Goal: Information Seeking & Learning: Understand process/instructions

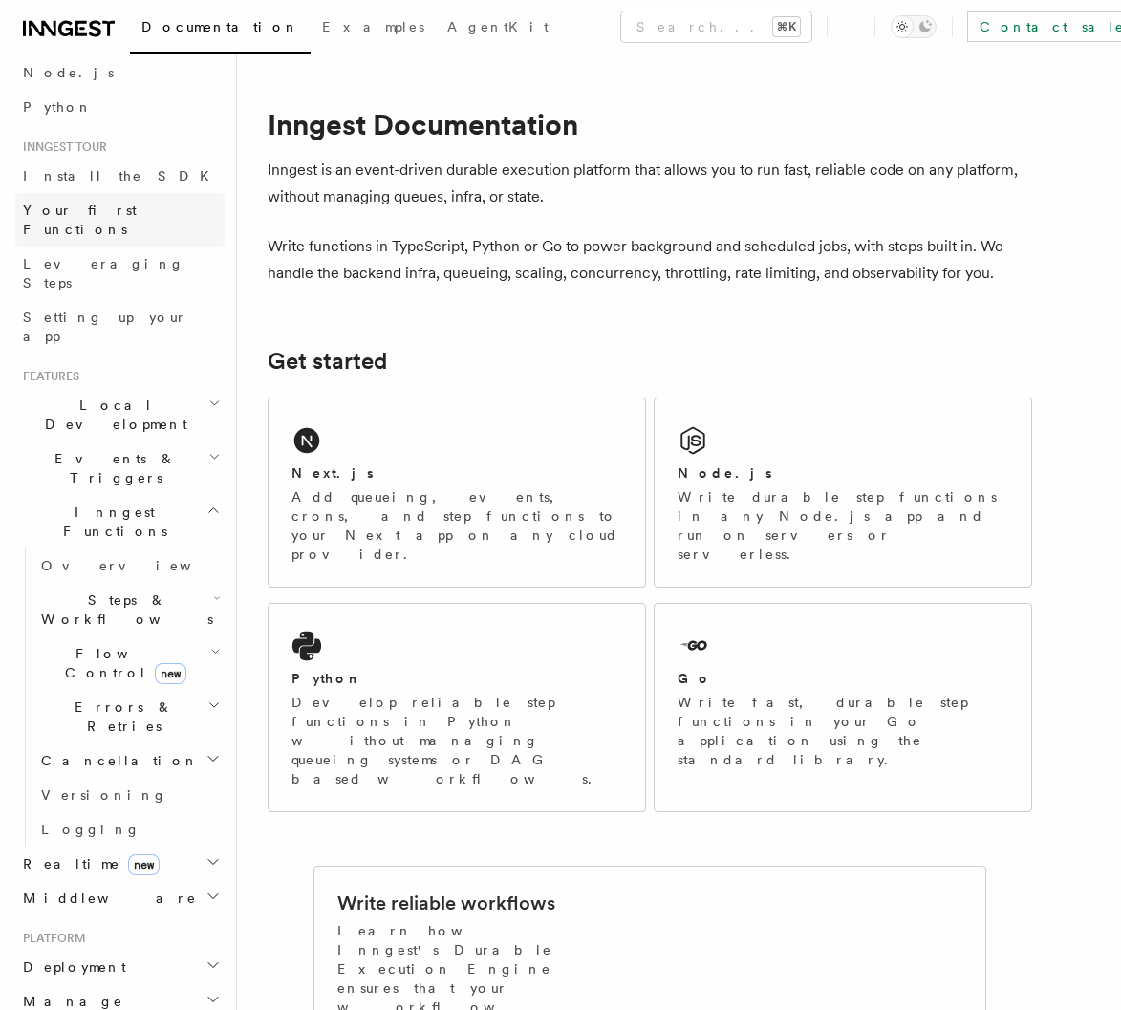
scroll to position [123, 0]
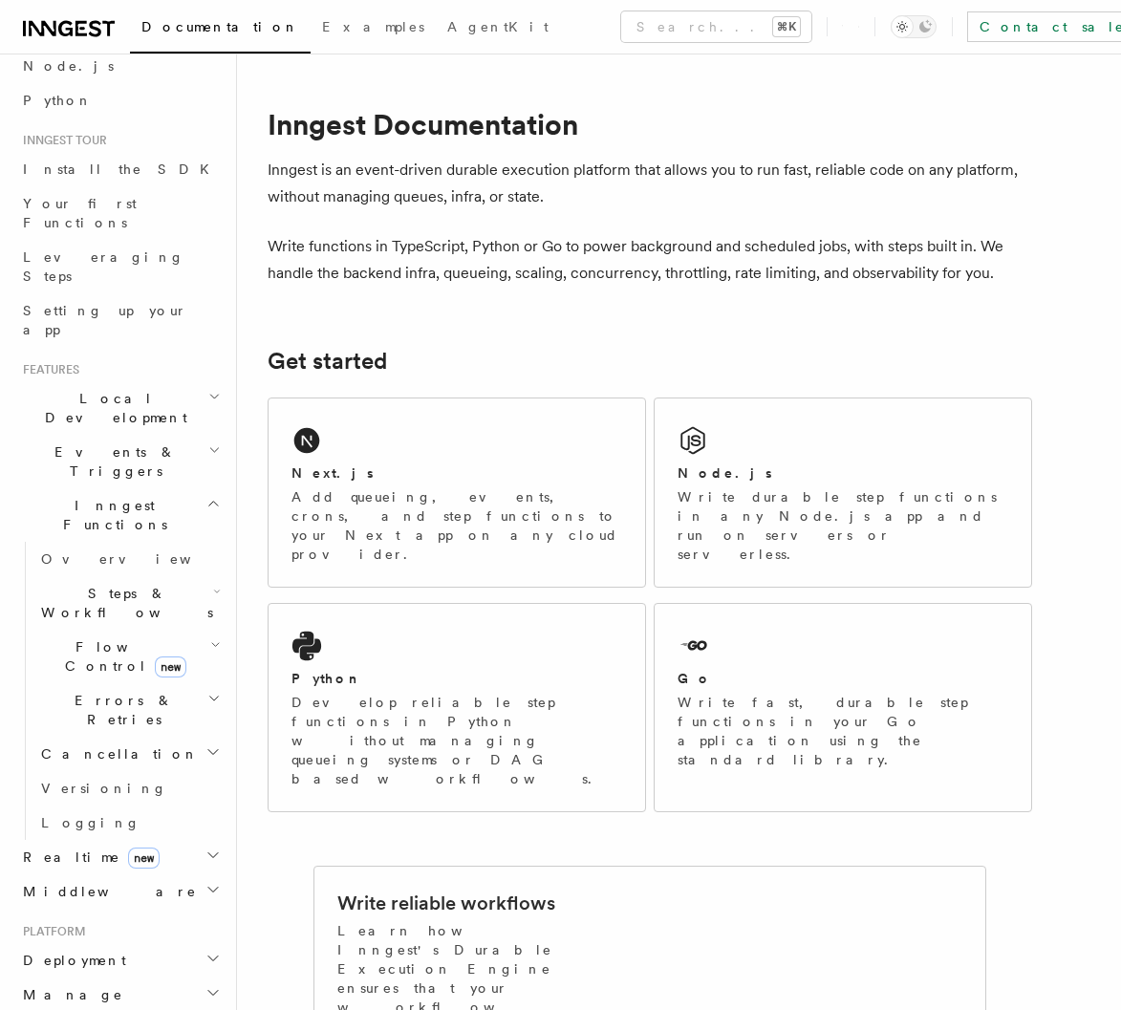
click at [119, 389] on span "Local Development" at bounding box center [111, 408] width 193 height 38
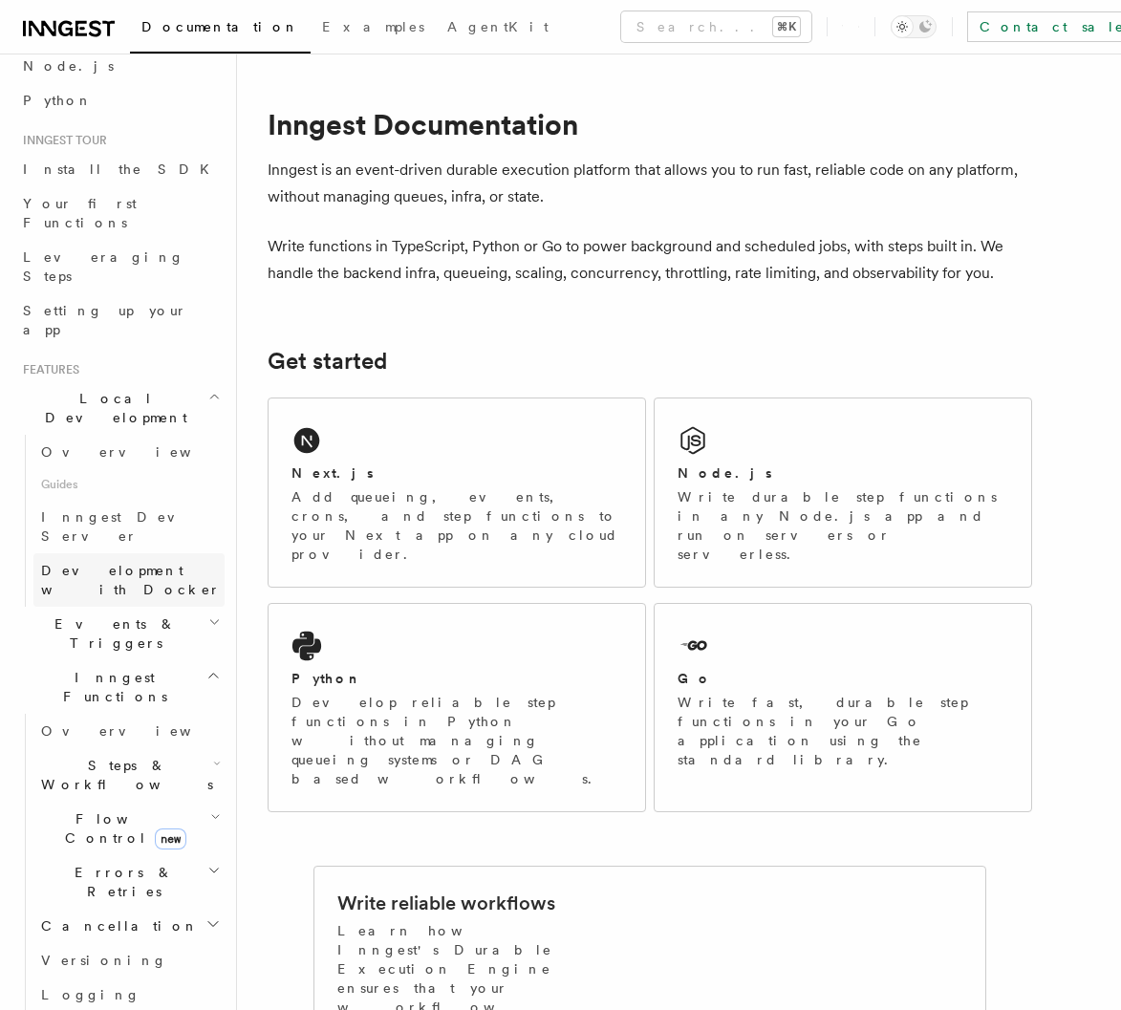
click at [134, 563] on span "Development with Docker" at bounding box center [131, 580] width 180 height 34
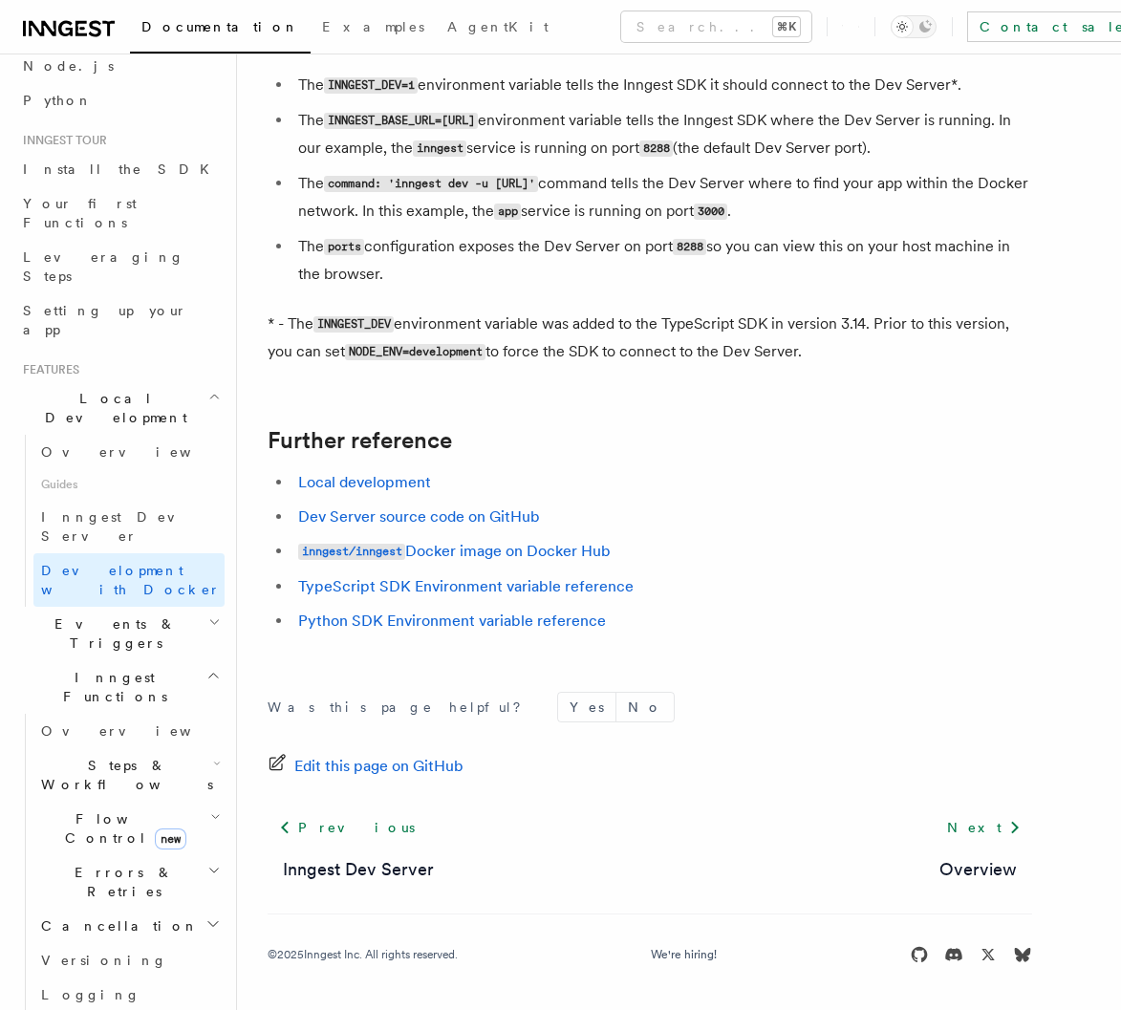
scroll to position [1814, 0]
click at [190, 802] on h2 "Flow Control new" at bounding box center [128, 829] width 191 height 54
click at [116, 810] on span "Flow Control new" at bounding box center [121, 829] width 177 height 38
click at [120, 206] on span "Your first Functions" at bounding box center [80, 213] width 114 height 34
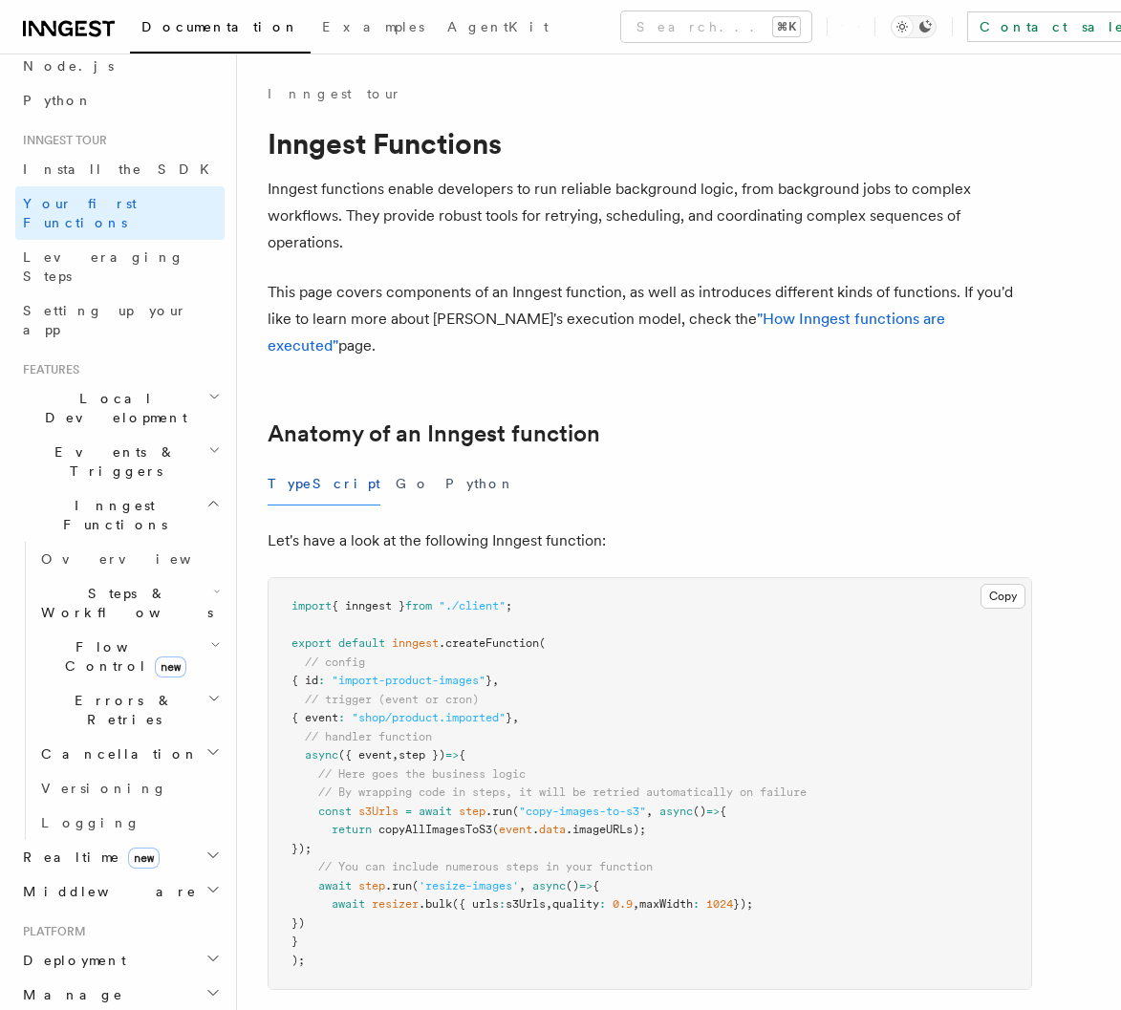
click at [891, 34] on button "Toggle dark mode" at bounding box center [914, 26] width 46 height 23
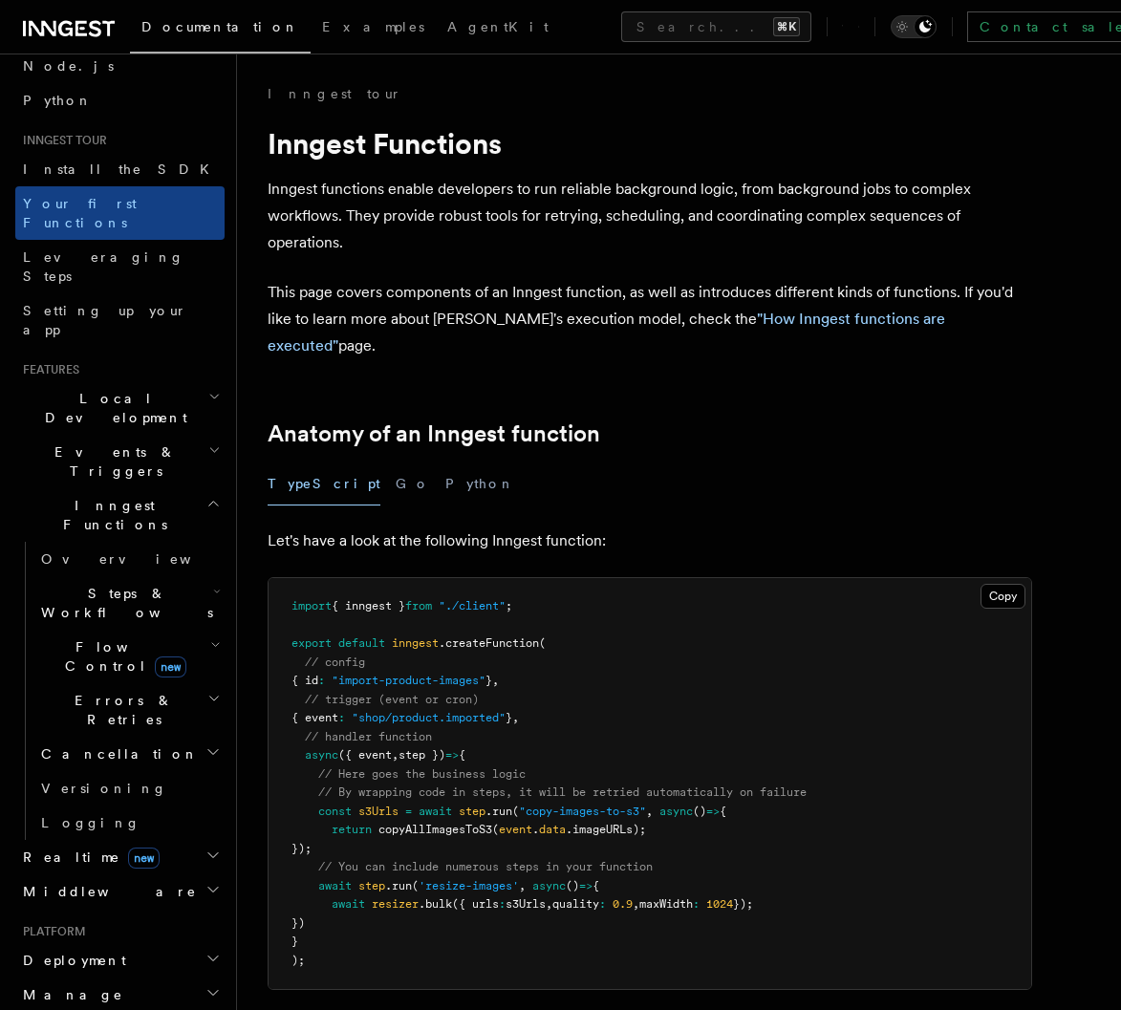
click at [914, 34] on div "Toggle dark mode" at bounding box center [925, 26] width 23 height 23
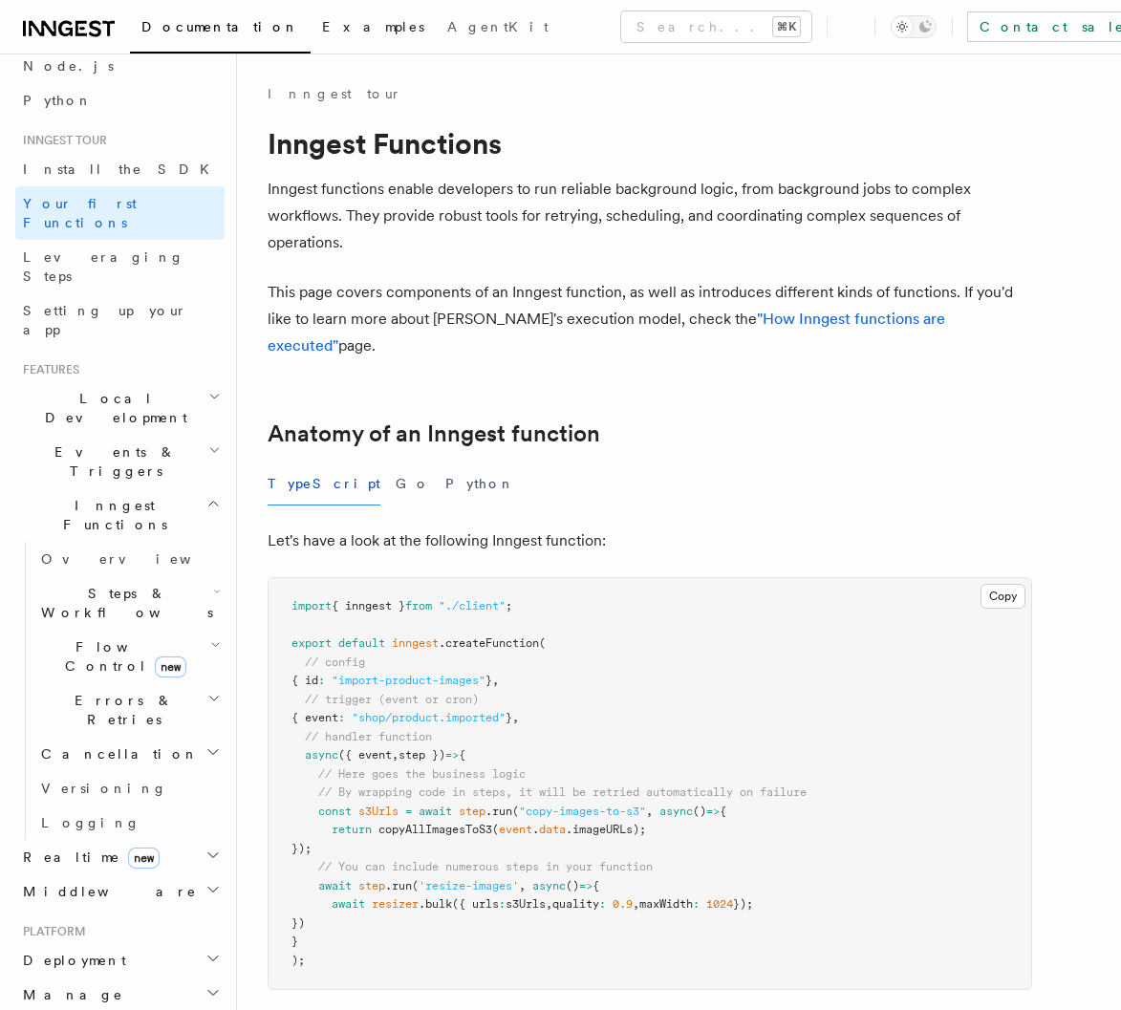
click at [322, 30] on span "Examples" at bounding box center [373, 26] width 102 height 15
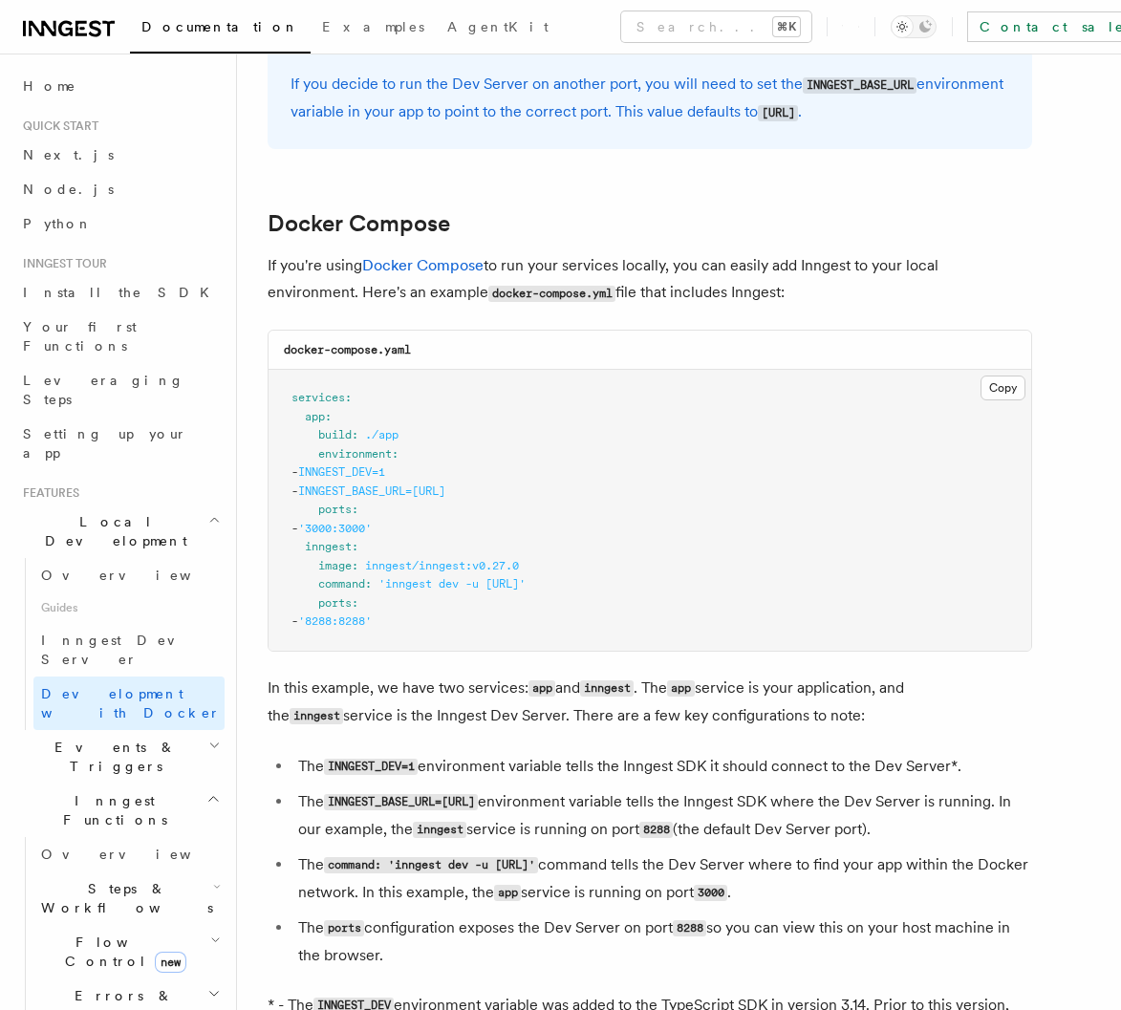
scroll to position [1056, 0]
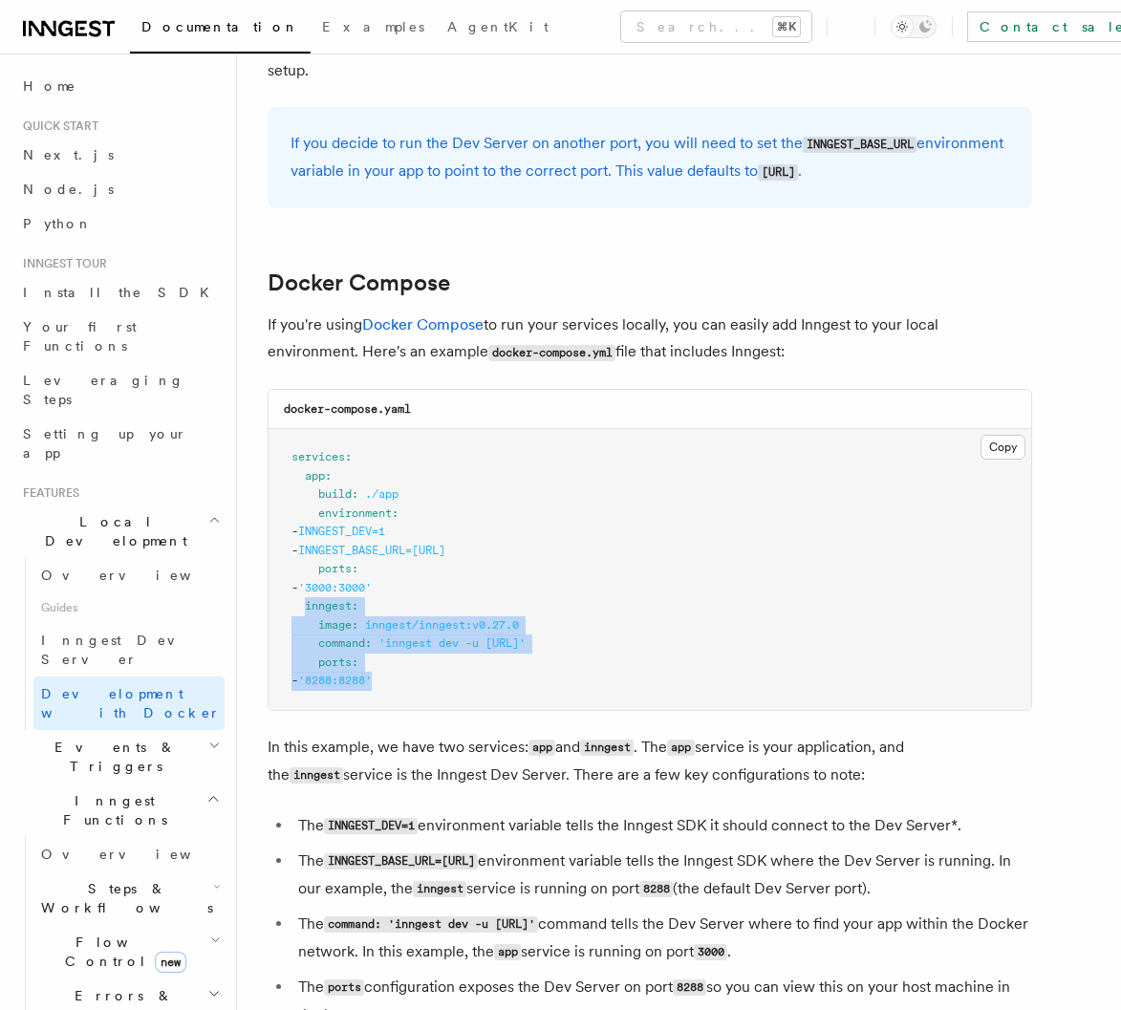
drag, startPoint x: 306, startPoint y: 628, endPoint x: 426, endPoint y: 707, distance: 144.2
click at [426, 707] on pre "services : app : build : ./app environment : - INNGEST_DEV=1 - INNGEST_BASE_URL…" at bounding box center [650, 569] width 763 height 281
copy code "inngest : image : inngest/inngest:v0.27.0 command : 'inngest dev -u [URL]' port…"
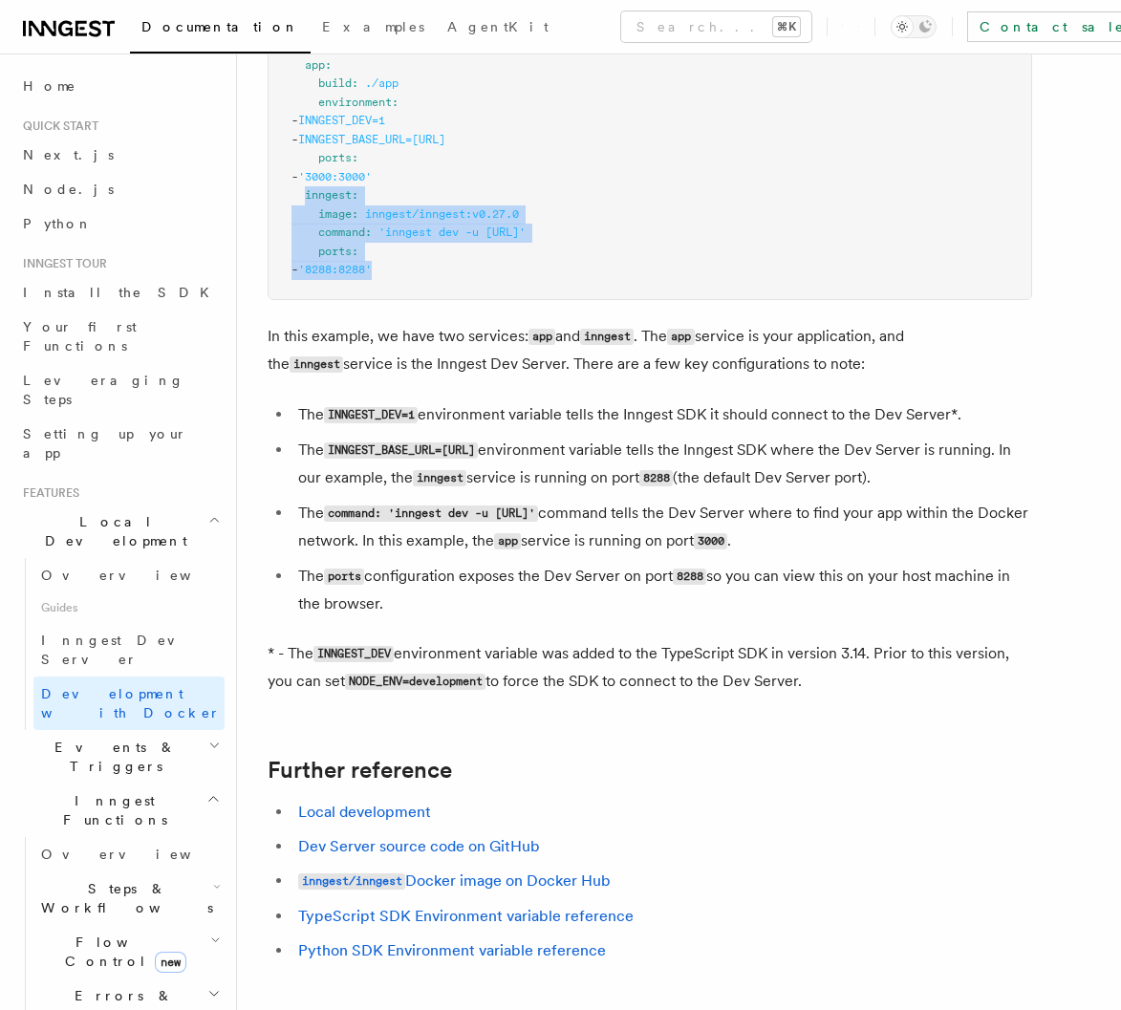
scroll to position [1641, 0]
